Goal: Check status: Check status

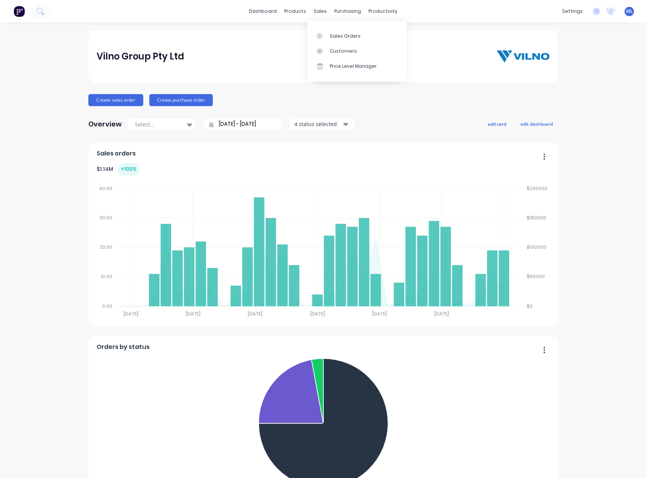
click at [328, 36] on link "Sales Orders" at bounding box center [357, 35] width 100 height 15
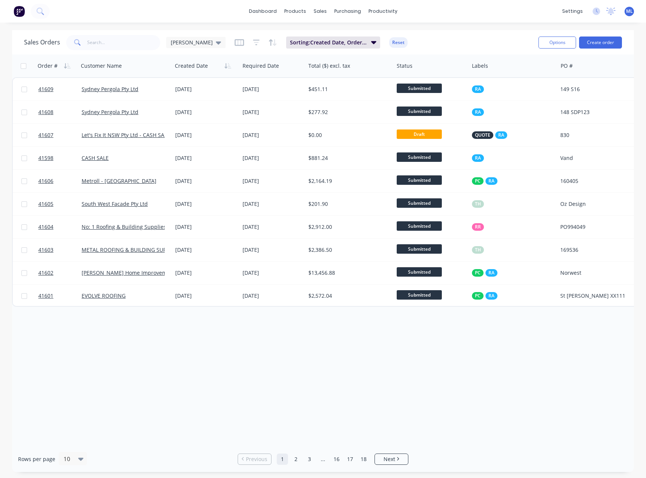
click at [303, 460] on ul "Previous 1 2 3 ... 16 17 18 Next" at bounding box center [323, 458] width 177 height 11
click at [306, 458] on link "3" at bounding box center [309, 458] width 11 height 11
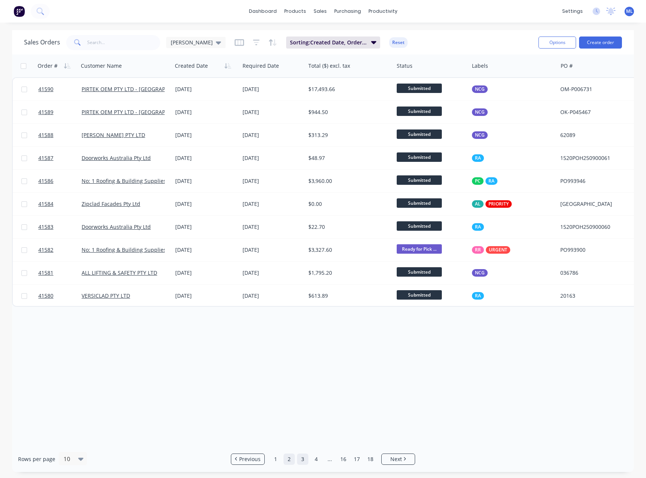
click at [286, 460] on link "2" at bounding box center [289, 458] width 11 height 11
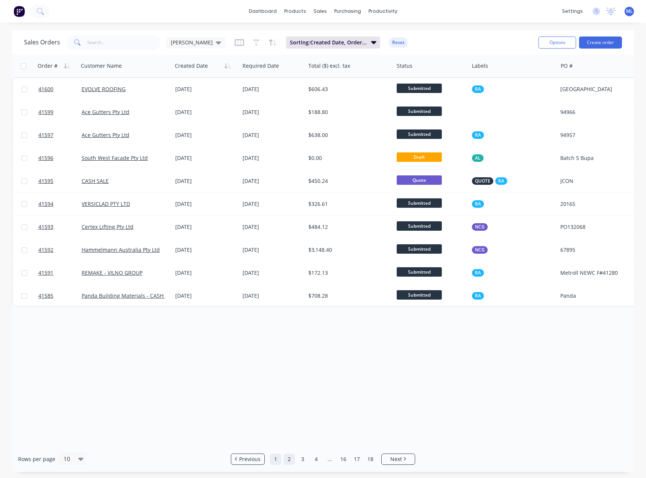
click at [279, 459] on link "1" at bounding box center [275, 458] width 11 height 11
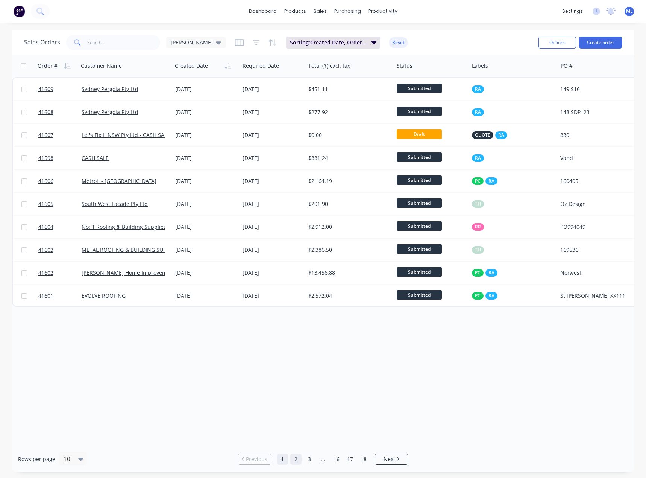
click at [299, 463] on link "2" at bounding box center [295, 458] width 11 height 11
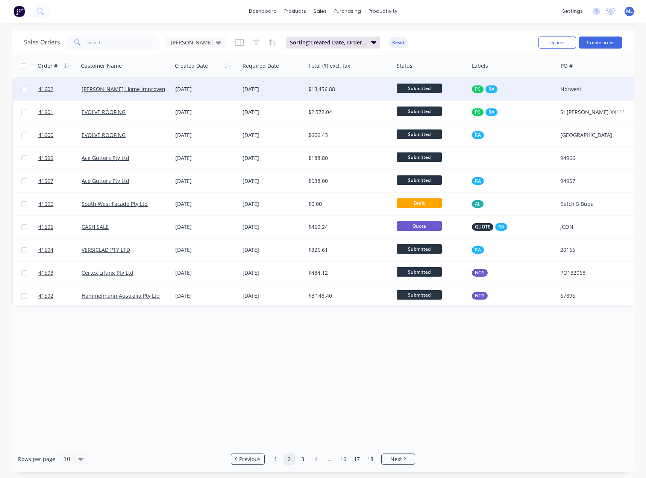
click at [320, 93] on div "$13,456.88" at bounding box center [349, 89] width 88 height 23
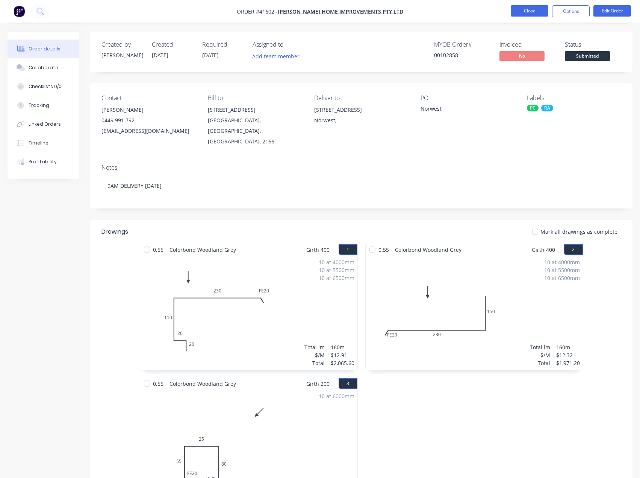
click at [535, 12] on button "Close" at bounding box center [530, 10] width 38 height 11
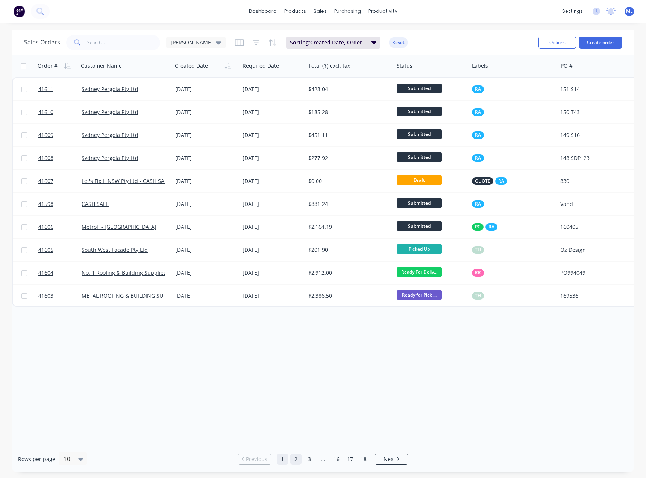
click at [294, 461] on link "2" at bounding box center [295, 458] width 11 height 11
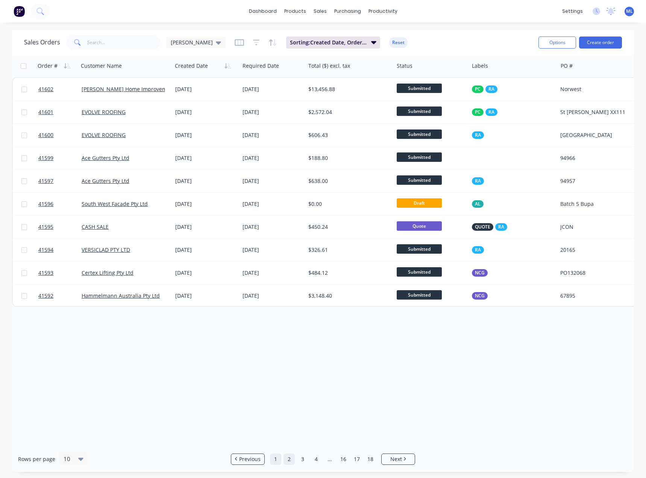
click at [275, 460] on link "1" at bounding box center [275, 458] width 11 height 11
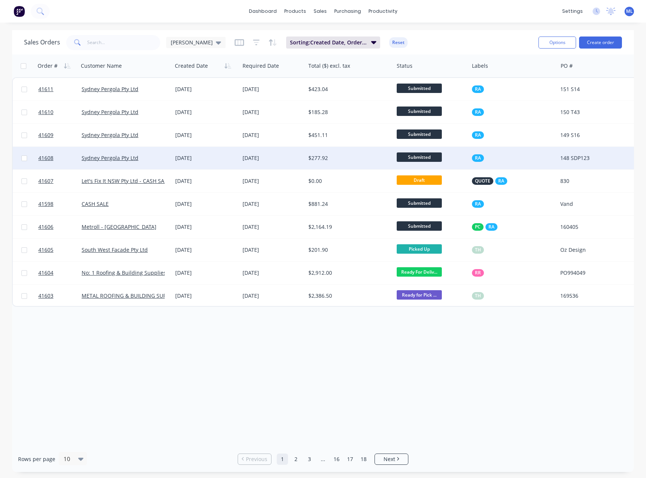
click at [147, 382] on div "Order # Customer Name Created Date Required Date Total ($) excl. tax Status Lab…" at bounding box center [323, 250] width 622 height 391
